Goal: Information Seeking & Learning: Learn about a topic

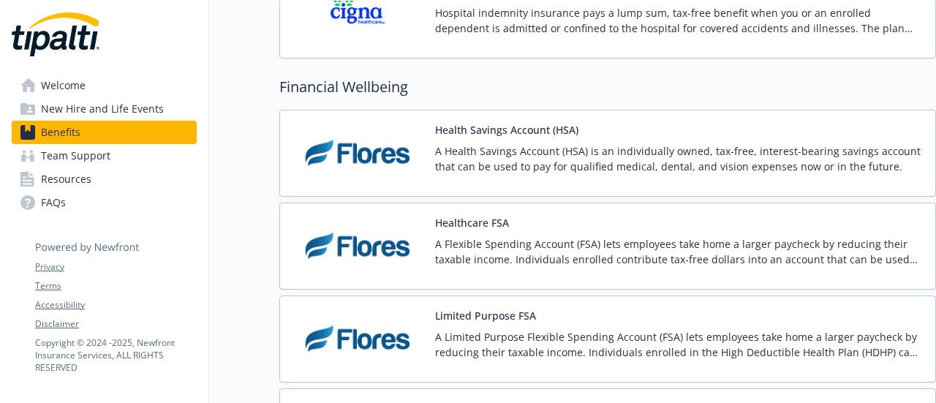
click at [443, 156] on p "A Health Savings Account (HSA) is an individually owned, tax-free, interest-bea…" at bounding box center [679, 158] width 489 height 31
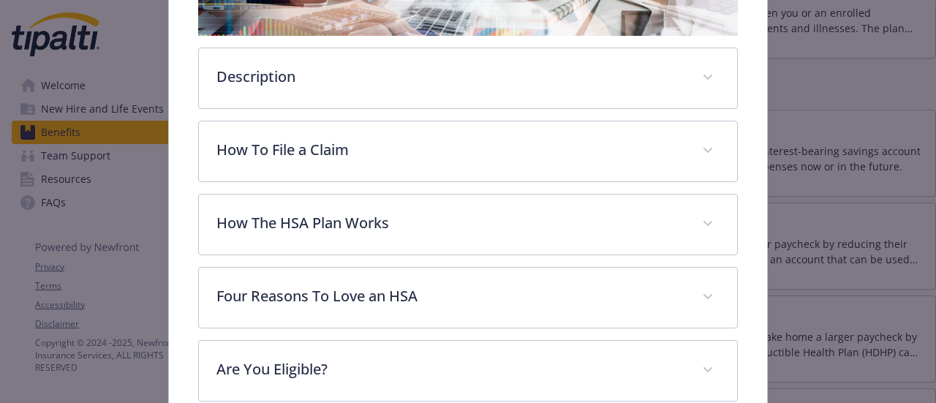
scroll to position [485, 0]
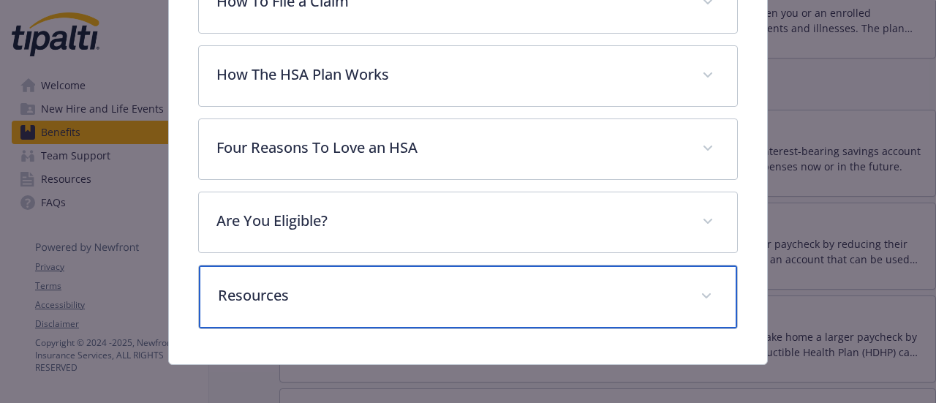
click at [401, 288] on p "Resources" at bounding box center [450, 296] width 465 height 22
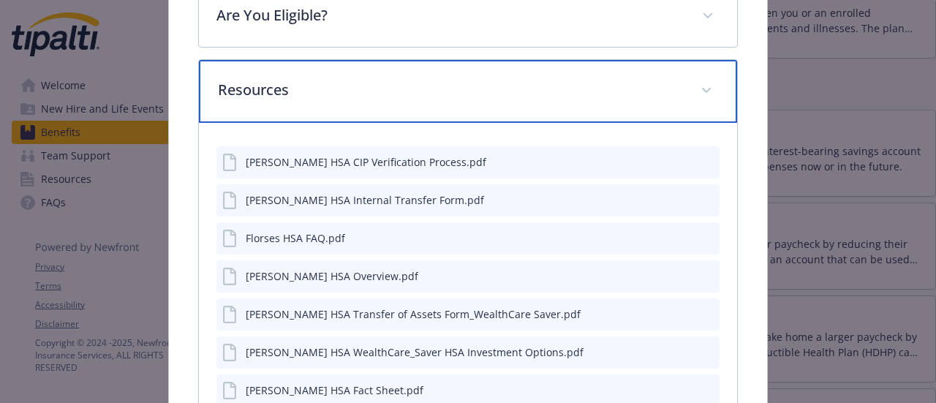
scroll to position [705, 0]
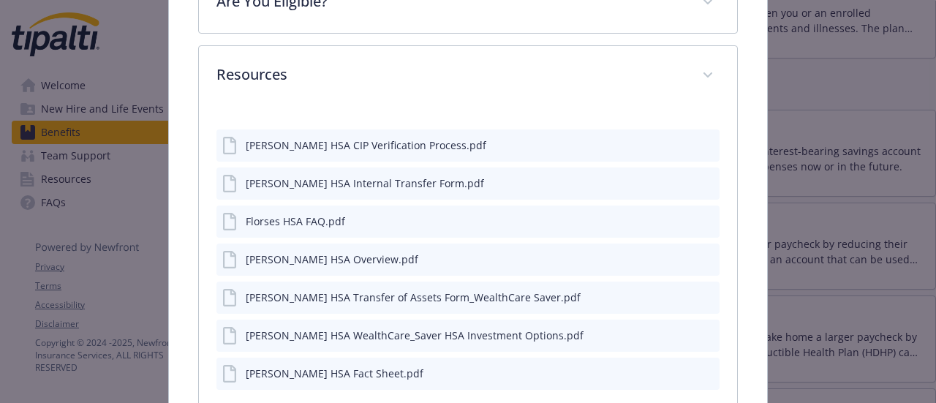
click at [688, 259] on div "details for plan Financial Wellbeing - Health Savings Account (HSA) - Health Sa…" at bounding box center [695, 259] width 37 height 15
click at [699, 255] on icon "preview file" at bounding box center [705, 258] width 13 height 10
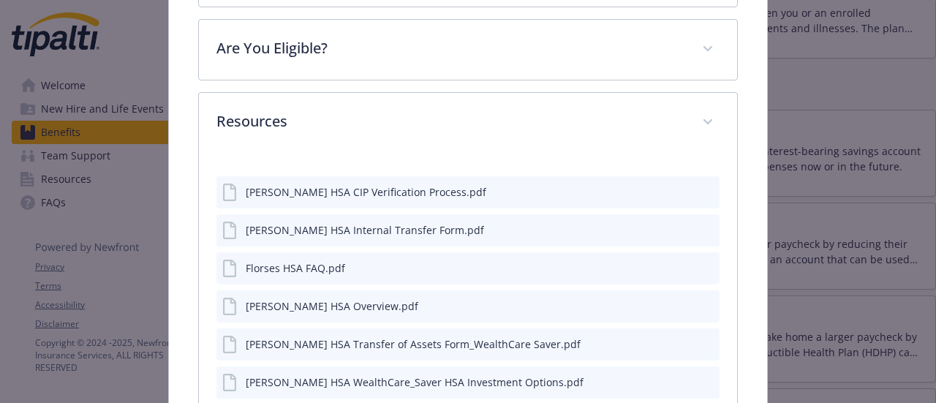
scroll to position [506, 0]
